Goal: Book appointment/travel/reservation

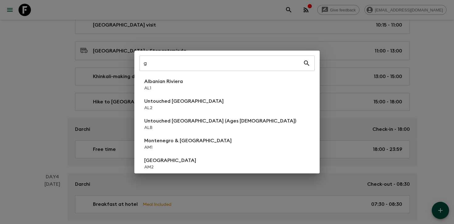
scroll to position [540, 0]
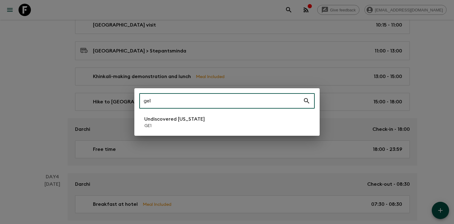
type input "ge1"
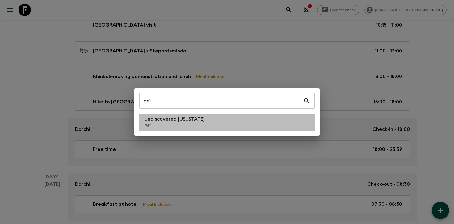
click at [192, 119] on p "Undiscovered [US_STATE]" at bounding box center [174, 119] width 61 height 7
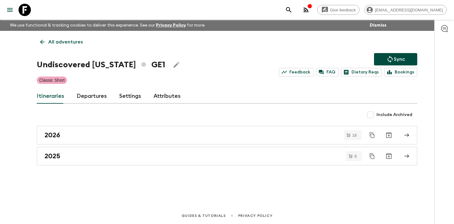
click at [102, 97] on link "Departures" at bounding box center [92, 96] width 30 height 15
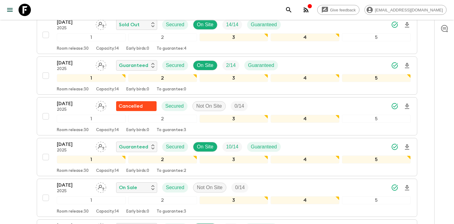
scroll to position [505, 0]
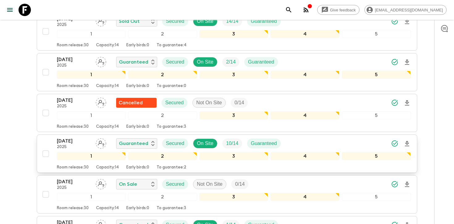
click at [323, 140] on div "[DATE] 2025 Guaranteed Secured On Site 10 / 14 Guaranteed" at bounding box center [234, 143] width 354 height 12
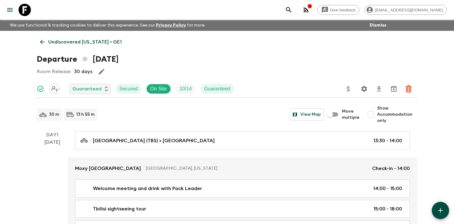
click at [386, 120] on span "Show Accommodation only" at bounding box center [397, 114] width 40 height 19
click at [377, 120] on input "Show Accommodation only" at bounding box center [371, 114] width 12 height 12
checkbox input "true"
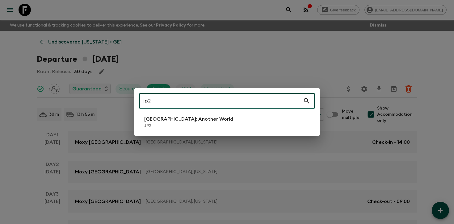
type input "jp2"
click at [221, 129] on li "[GEOGRAPHIC_DATA]: Another World JP2" at bounding box center [226, 122] width 175 height 17
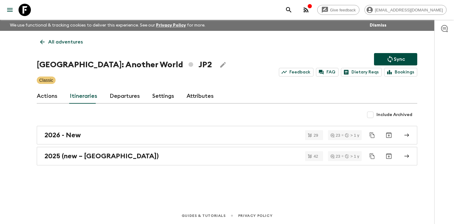
click at [116, 93] on link "Departures" at bounding box center [125, 96] width 30 height 15
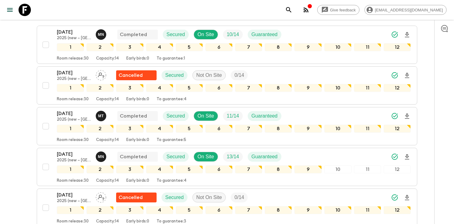
scroll to position [126, 0]
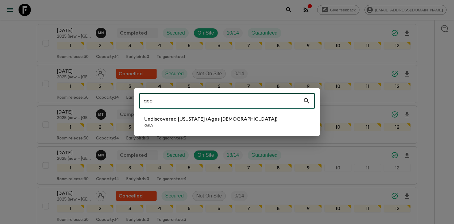
type input "gea"
click at [196, 117] on p "Undiscovered [US_STATE] (Ages [DEMOGRAPHIC_DATA])" at bounding box center [210, 119] width 133 height 7
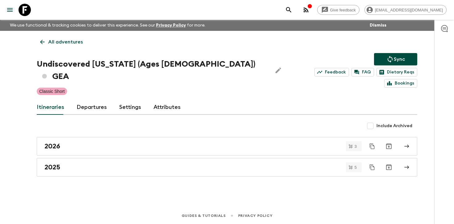
click at [98, 100] on link "Departures" at bounding box center [92, 107] width 30 height 15
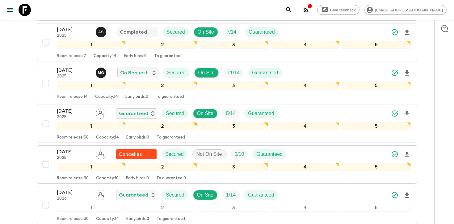
scroll to position [180, 0]
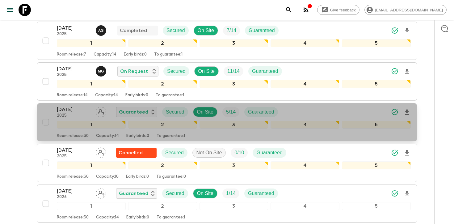
click at [336, 106] on div "[DATE] 2025 Guaranteed Secured On Site 5 / 14 Guaranteed" at bounding box center [234, 112] width 354 height 12
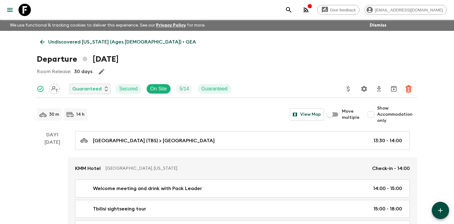
click at [376, 119] on input "Show Accommodation only" at bounding box center [371, 114] width 12 height 12
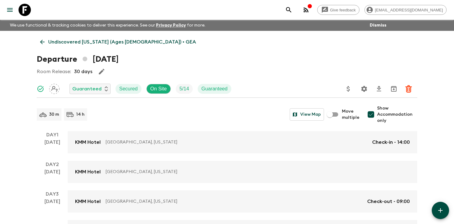
scroll to position [141, 0]
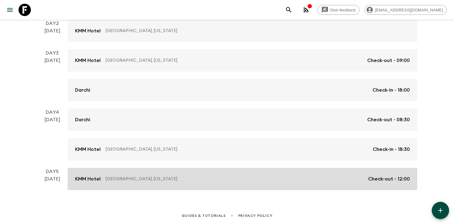
click at [130, 170] on link "[GEOGRAPHIC_DATA], [US_STATE] Check-out - 12:00" at bounding box center [243, 179] width 350 height 22
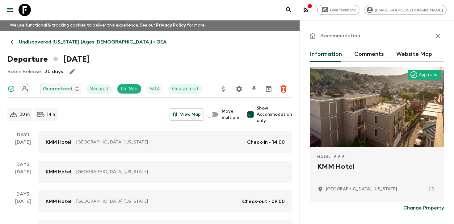
click at [254, 116] on input "Show Accommodation only" at bounding box center [250, 114] width 12 height 12
checkbox input "false"
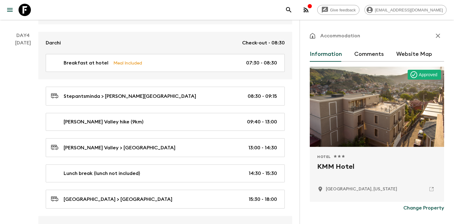
scroll to position [812, 0]
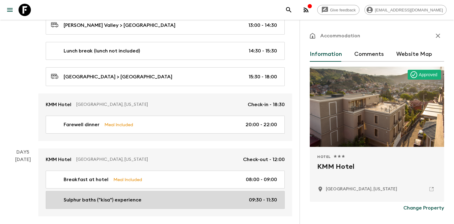
click at [132, 196] on p "Sulphur baths ("kisa") experience" at bounding box center [103, 199] width 78 height 7
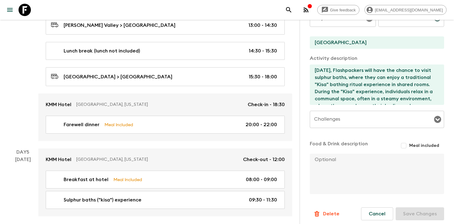
scroll to position [184, 0]
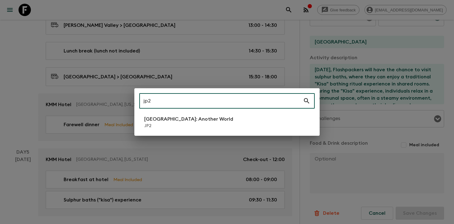
type input "jp2"
click at [212, 112] on div "jp2 ​ [GEOGRAPHIC_DATA]: Another World JP2" at bounding box center [226, 112] width 185 height 48
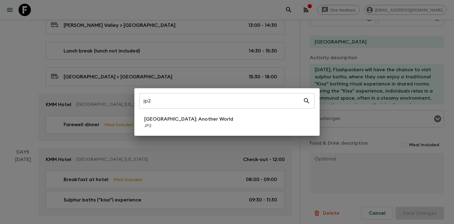
click at [204, 116] on li "[GEOGRAPHIC_DATA]: Another World JP2" at bounding box center [226, 122] width 175 height 17
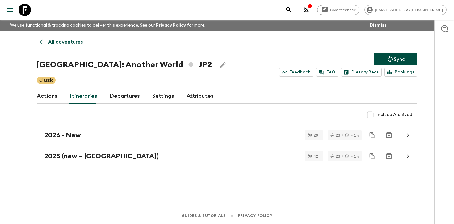
click at [111, 92] on link "Departures" at bounding box center [125, 96] width 30 height 15
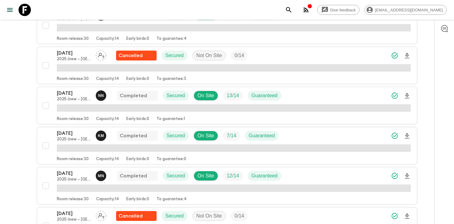
scroll to position [269, 0]
